Goal: Navigation & Orientation: Find specific page/section

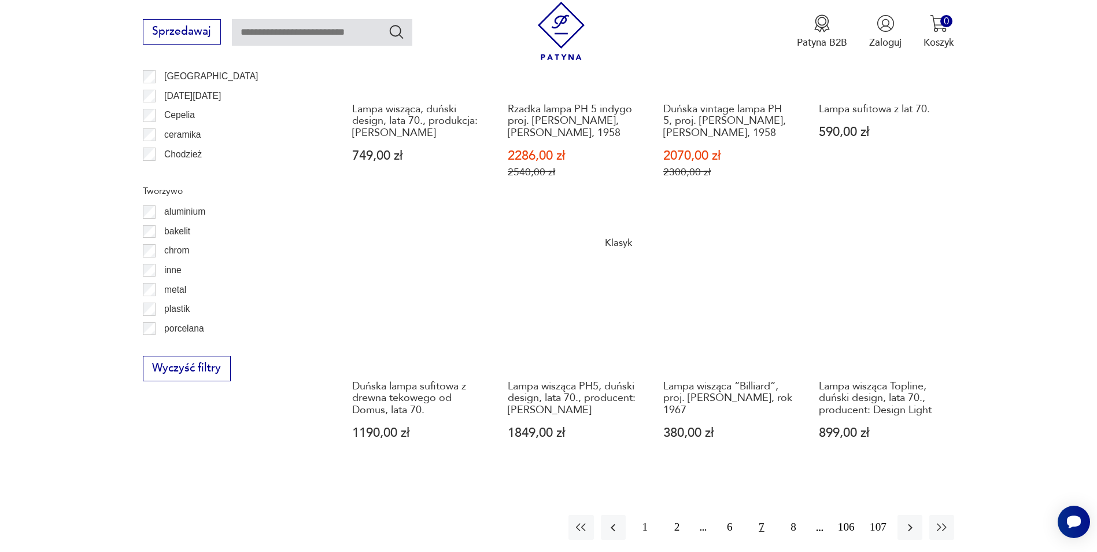
scroll to position [1194, 0]
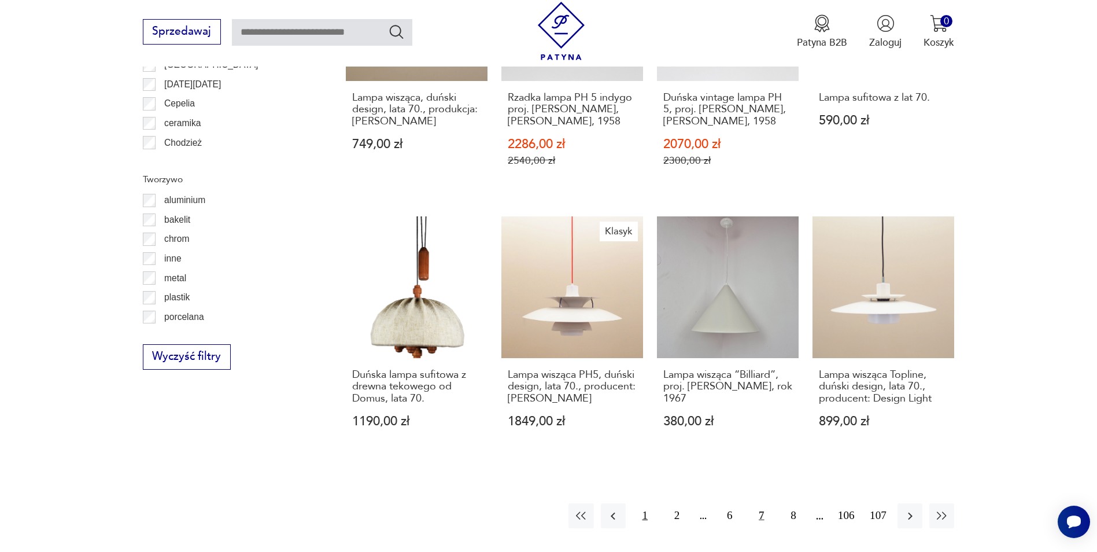
click at [646, 503] on button "1" at bounding box center [644, 515] width 25 height 25
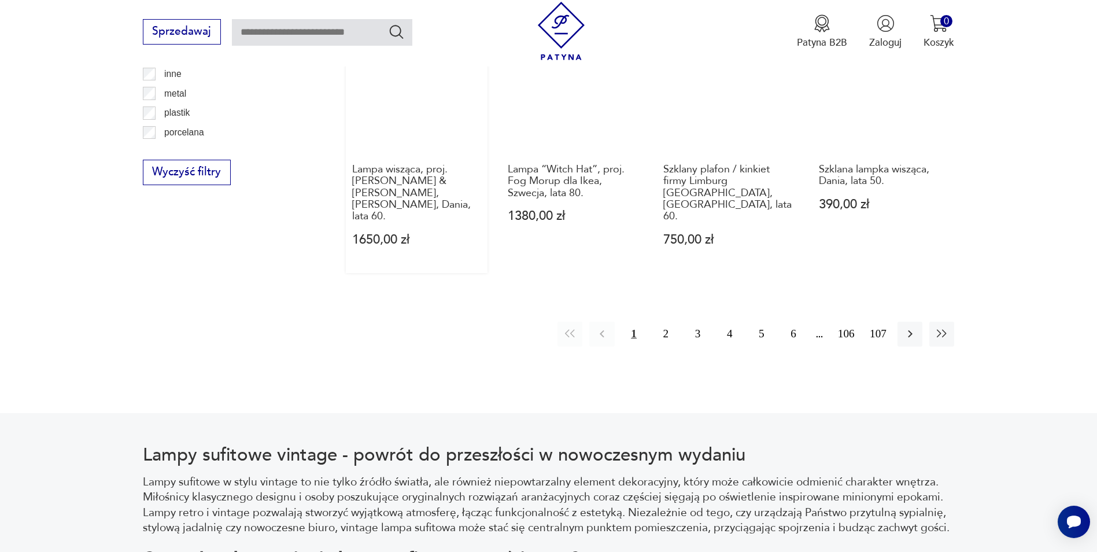
scroll to position [1442, 0]
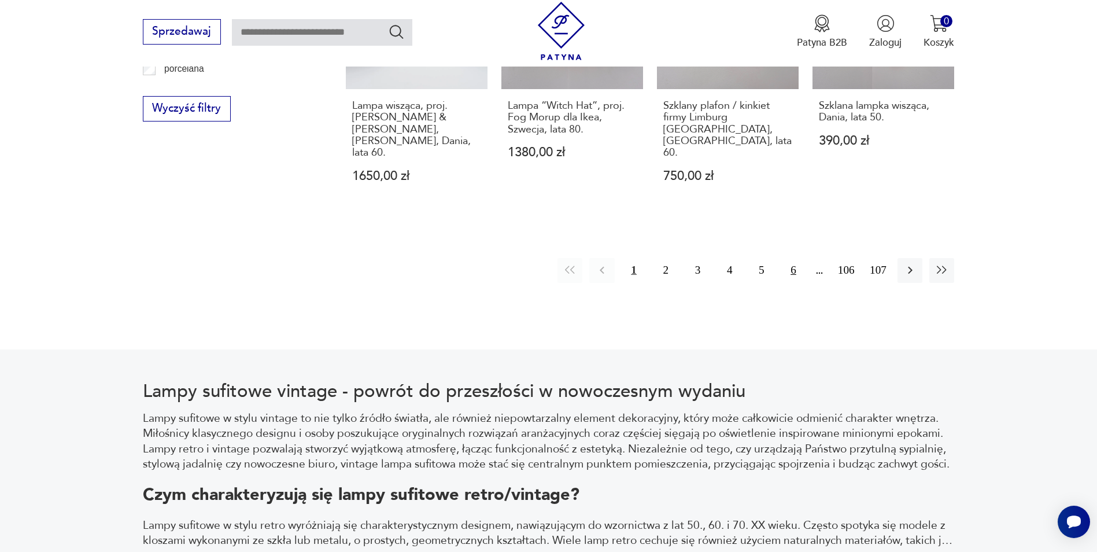
click at [791, 258] on button "6" at bounding box center [792, 270] width 25 height 25
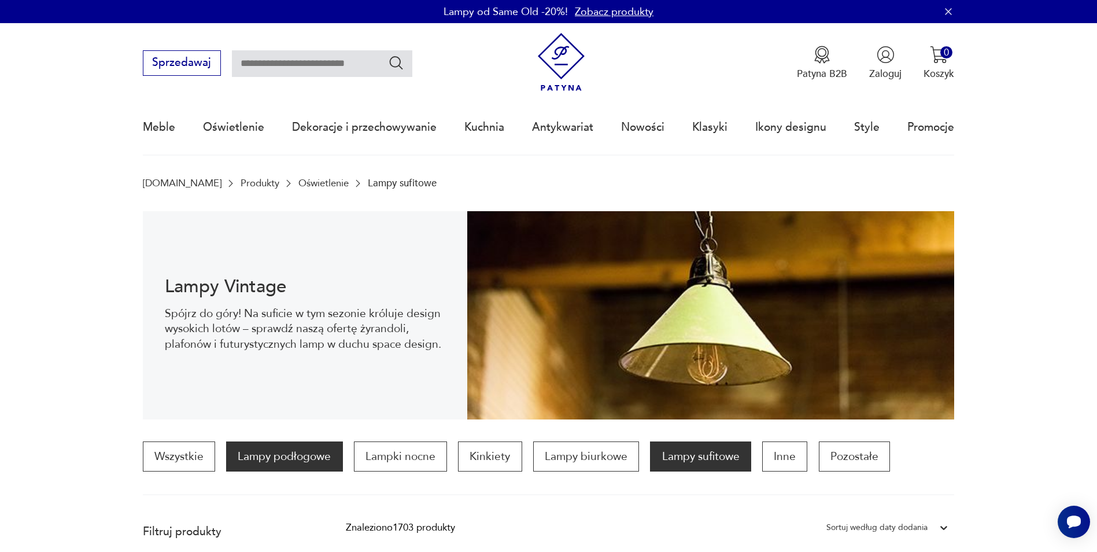
click at [302, 460] on p "Lampy podłogowe" at bounding box center [284, 456] width 116 height 30
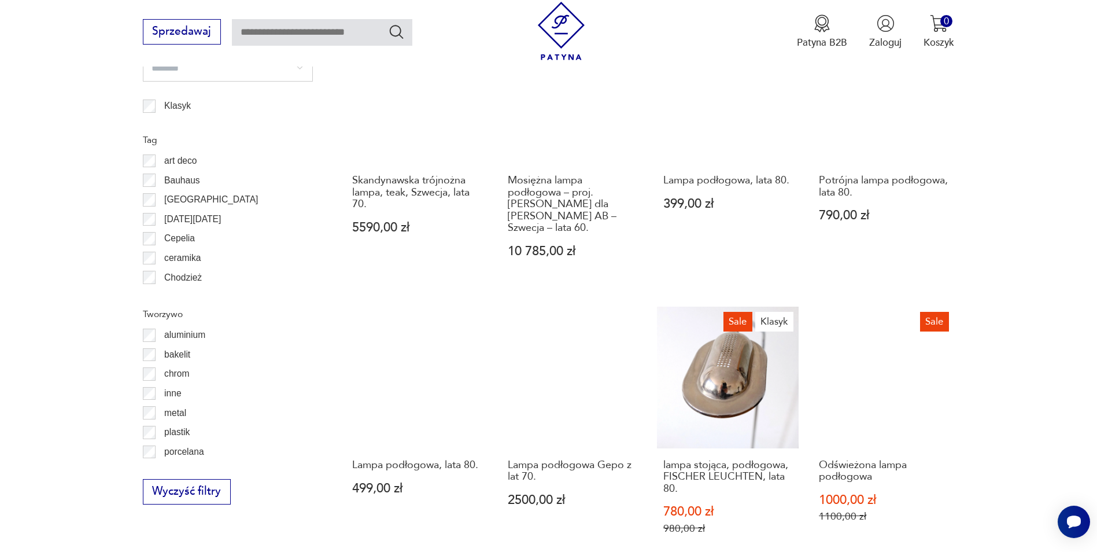
scroll to position [1268, 0]
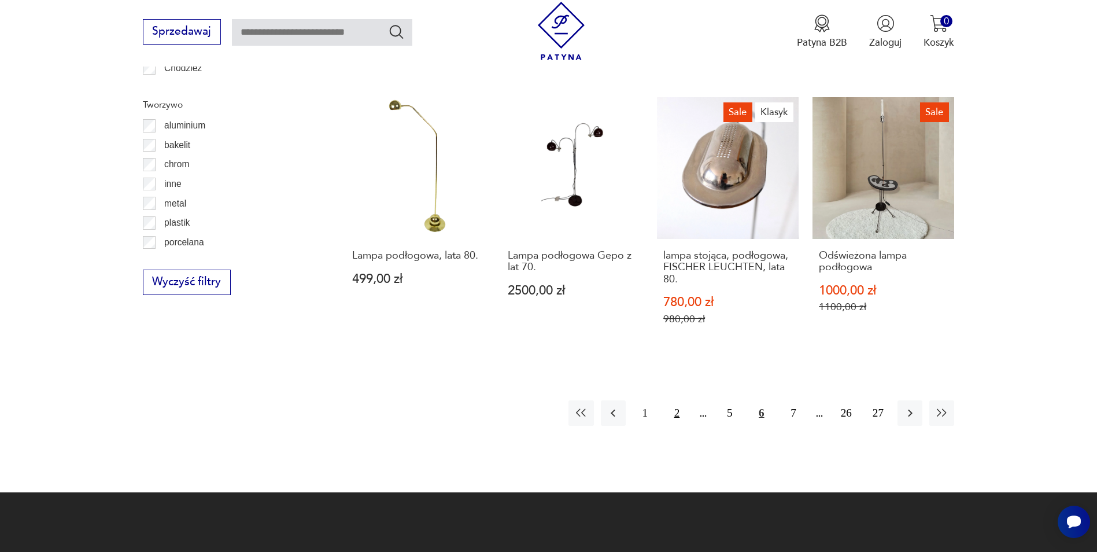
click at [668, 409] on button "2" at bounding box center [676, 412] width 25 height 25
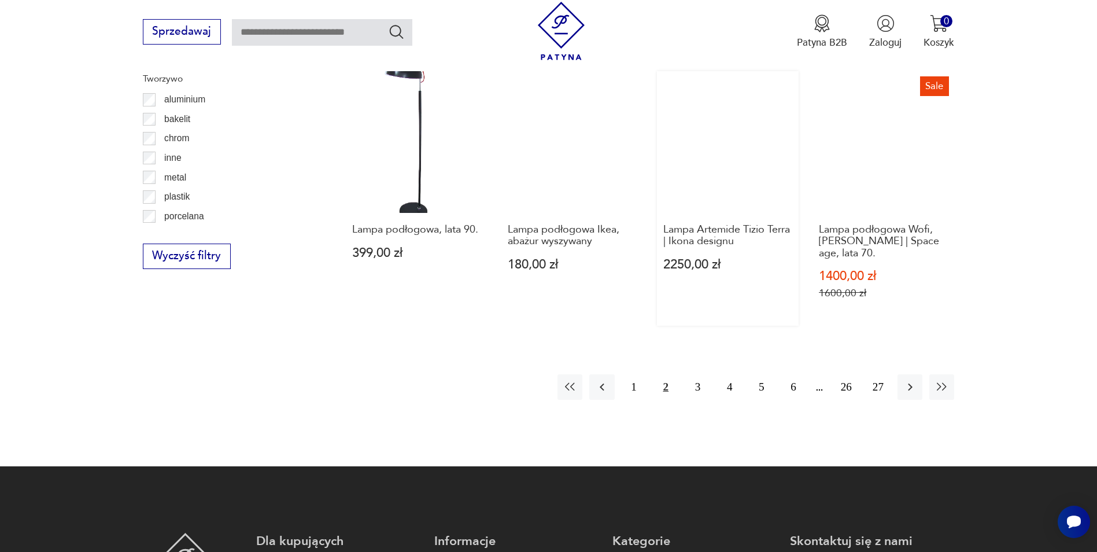
scroll to position [1326, 0]
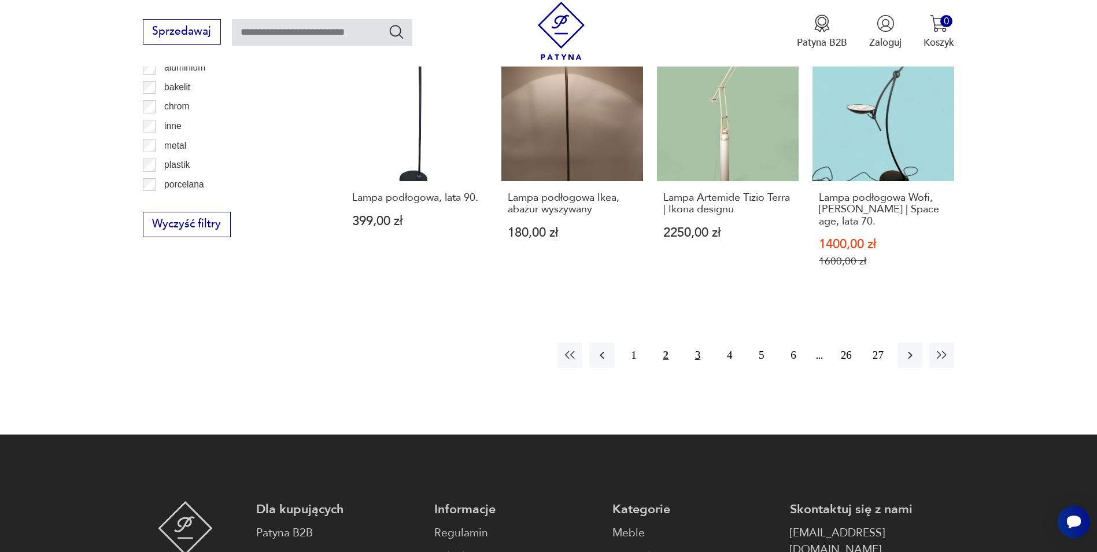
click at [686, 352] on button "3" at bounding box center [697, 354] width 25 height 25
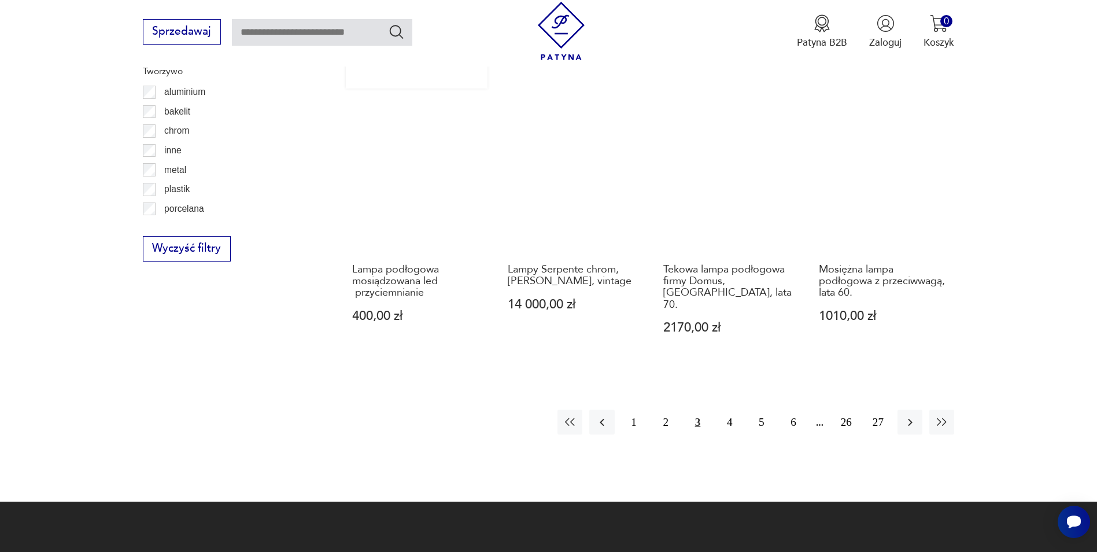
scroll to position [1384, 0]
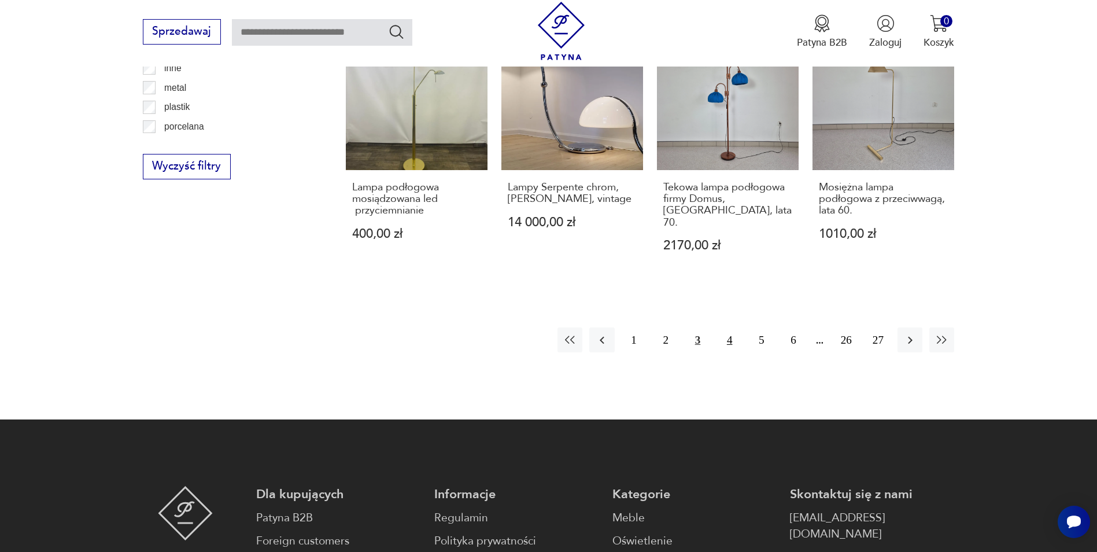
click at [724, 327] on button "4" at bounding box center [729, 339] width 25 height 25
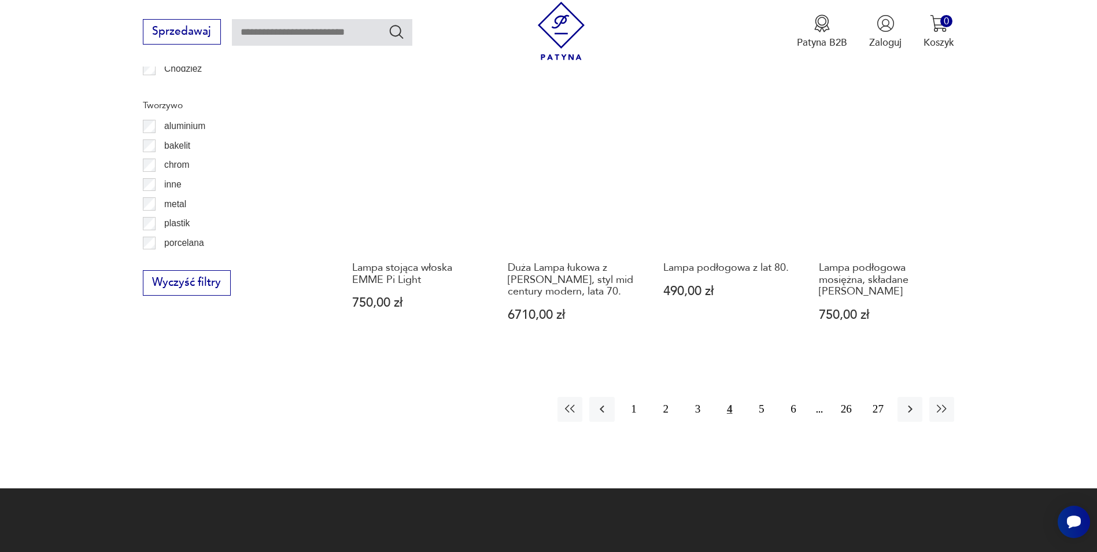
scroll to position [1268, 0]
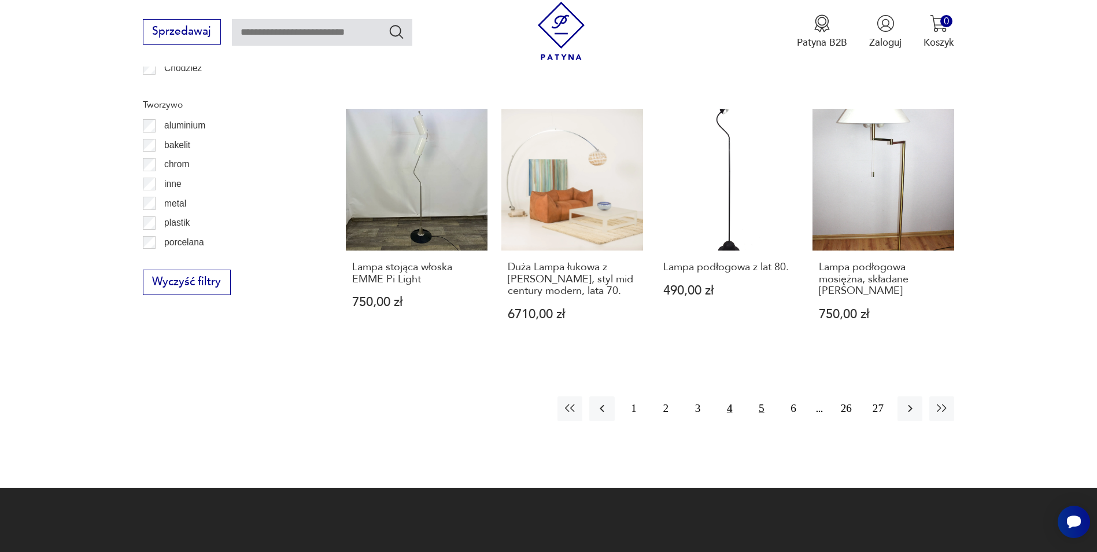
click at [752, 396] on button "5" at bounding box center [761, 408] width 25 height 25
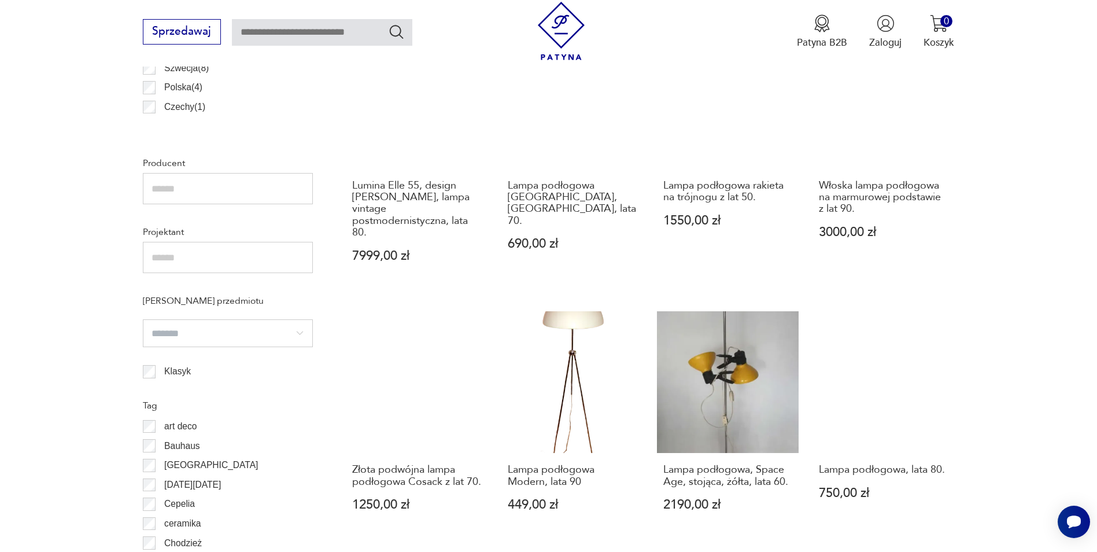
scroll to position [979, 0]
